Goal: Task Accomplishment & Management: Use online tool/utility

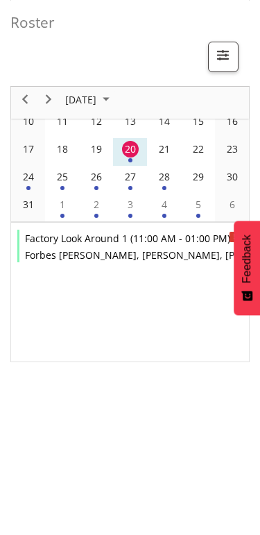
scroll to position [151, 0]
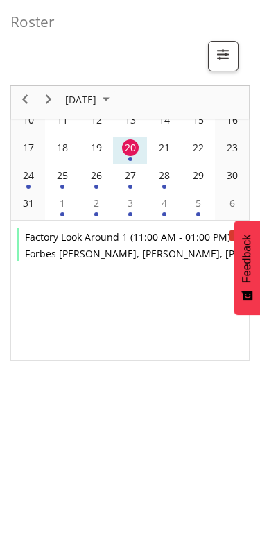
click at [28, 181] on div "24" at bounding box center [28, 175] width 17 height 17
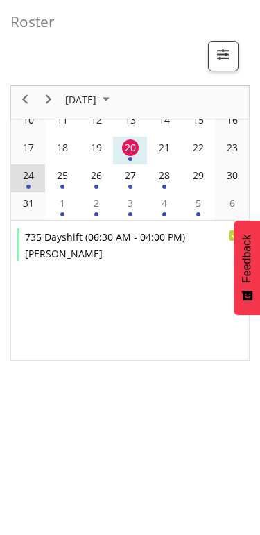
click at [68, 176] on div "25" at bounding box center [62, 175] width 17 height 17
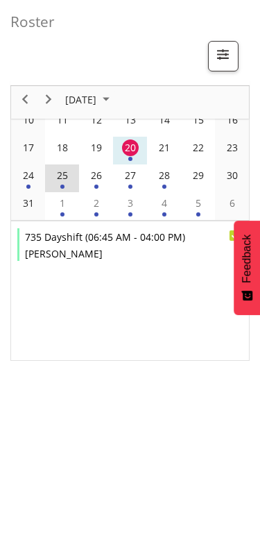
click at [101, 181] on div "26" at bounding box center [96, 175] width 17 height 17
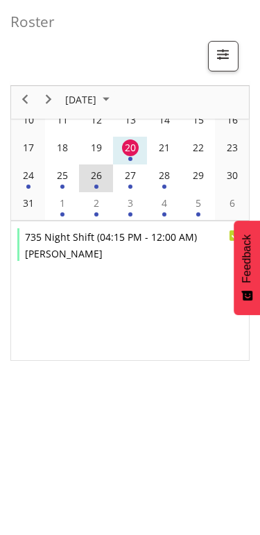
click at [127, 183] on div "27" at bounding box center [130, 175] width 17 height 17
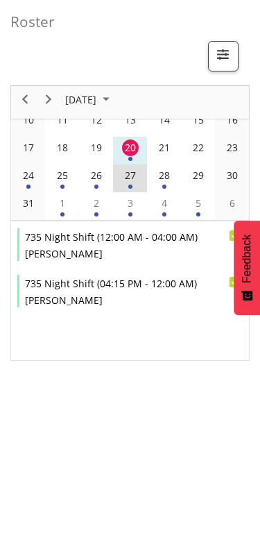
click at [167, 180] on div "28" at bounding box center [164, 175] width 17 height 17
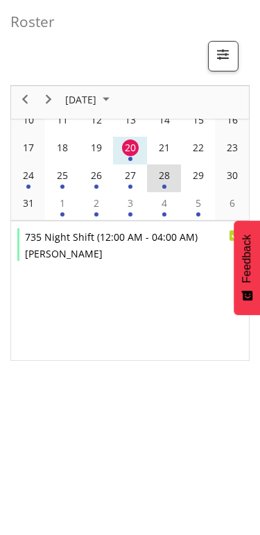
click at [67, 207] on div "1" at bounding box center [62, 203] width 17 height 17
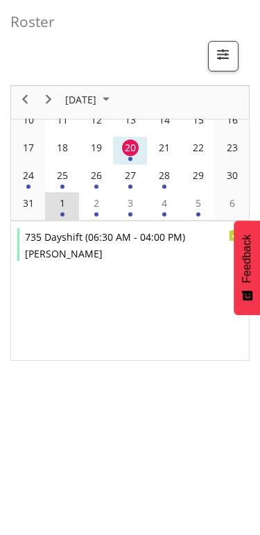
click at [133, 147] on div "20" at bounding box center [130, 148] width 17 height 17
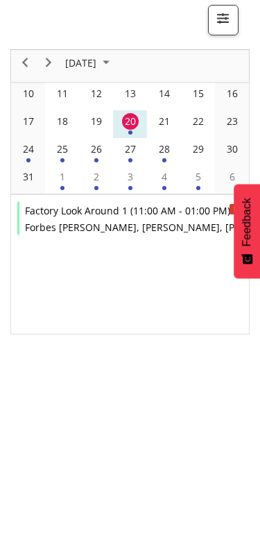
scroll to position [0, 0]
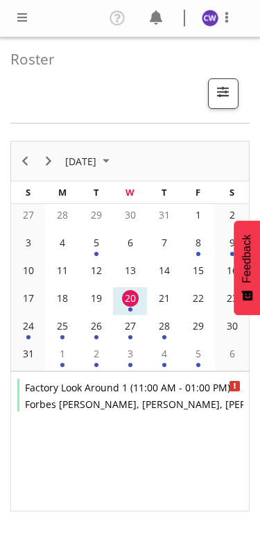
click at [33, 327] on div "24" at bounding box center [28, 326] width 17 height 17
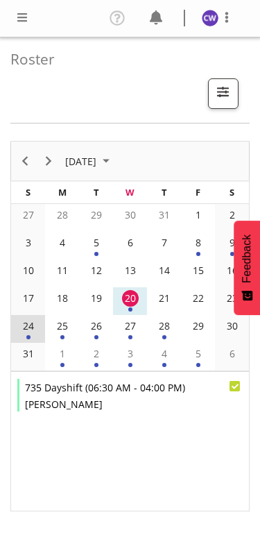
click at [67, 326] on div "25" at bounding box center [62, 326] width 17 height 17
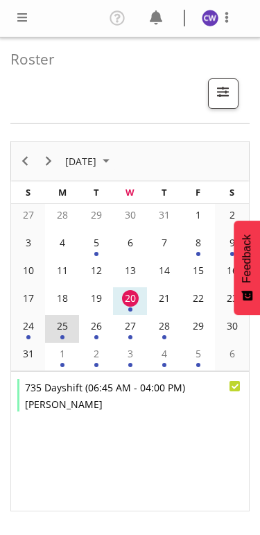
click at [33, 324] on div "24" at bounding box center [28, 326] width 17 height 17
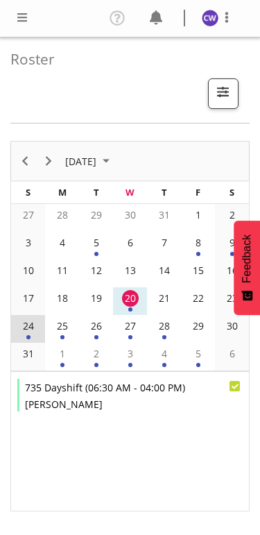
click at [253, 142] on div "Roster Your Shifts All Locations Clear Awarua Milk Awarua Office Freight Waharo…" at bounding box center [130, 361] width 260 height 648
click at [17, 325] on td "24" at bounding box center [28, 329] width 34 height 28
click at [19, 322] on td "24" at bounding box center [28, 329] width 34 height 28
click at [137, 299] on div "20" at bounding box center [130, 298] width 17 height 17
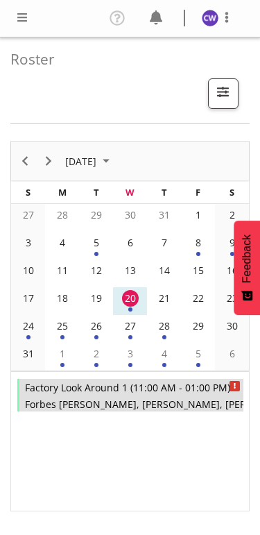
click at [203, 390] on span "11:00 AM - 01:00 PM" at bounding box center [180, 387] width 94 height 13
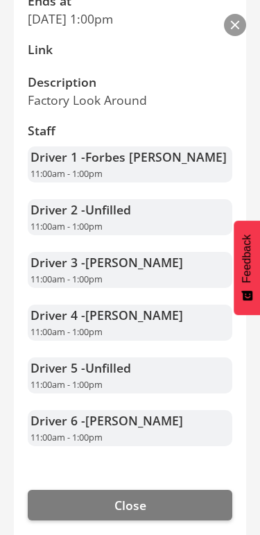
scroll to position [355, 0]
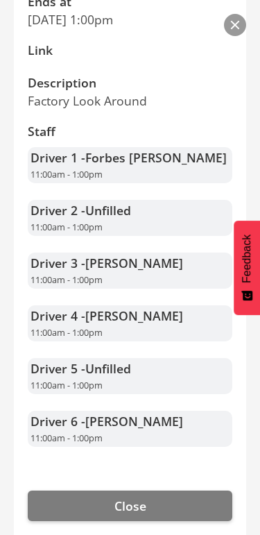
click at [154, 491] on button "Close" at bounding box center [130, 506] width 205 height 31
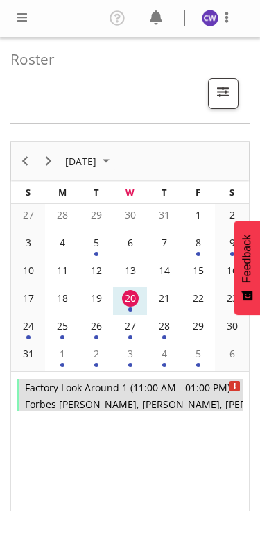
click at [32, 10] on nav "Profile Log Out" at bounding box center [130, 18] width 233 height 23
click at [17, 25] on span at bounding box center [22, 17] width 17 height 17
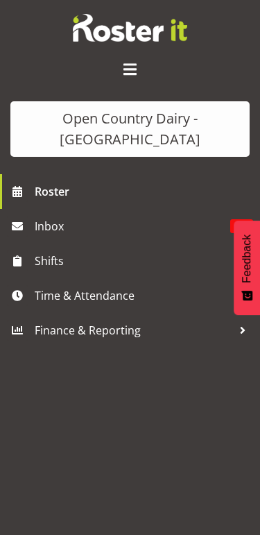
click at [116, 297] on span "Time & Attendance" at bounding box center [134, 295] width 198 height 21
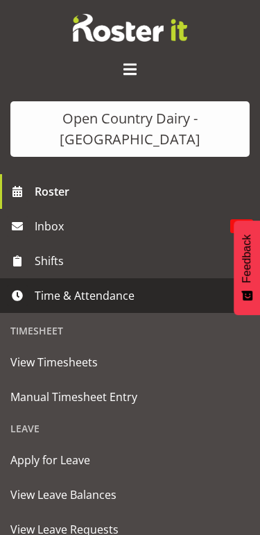
click at [138, 395] on span "Manual Timesheet Entry" at bounding box center [130, 397] width 240 height 21
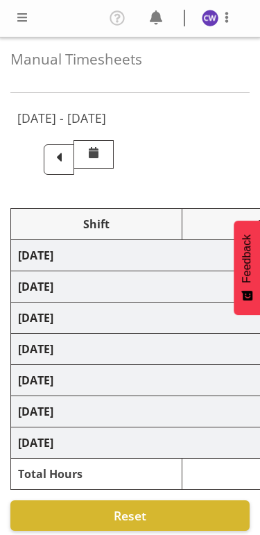
select select "80447"
select select "80461"
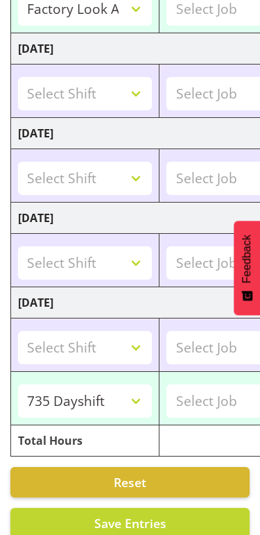
scroll to position [533, 0]
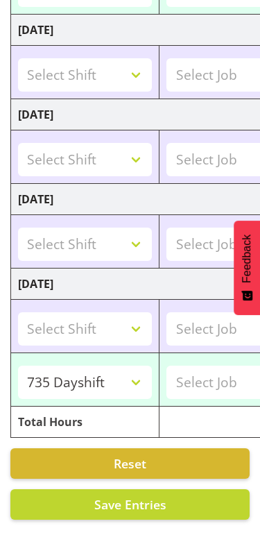
click at [149, 496] on span "Save Entries" at bounding box center [130, 504] width 72 height 17
select select "80461"
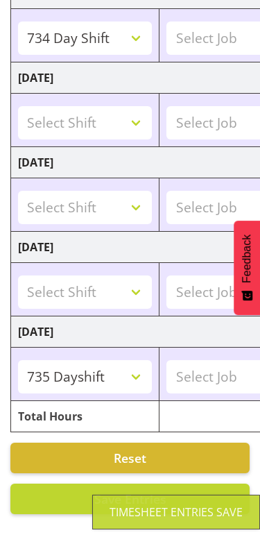
select select "80447"
type input "11:00:00"
type input "13:00:00"
select select "80461"
